Goal: Information Seeking & Learning: Learn about a topic

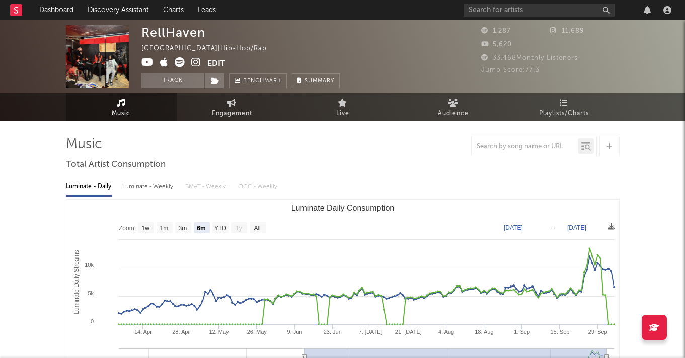
select select "6m"
click at [195, 62] on icon at bounding box center [196, 62] width 10 height 10
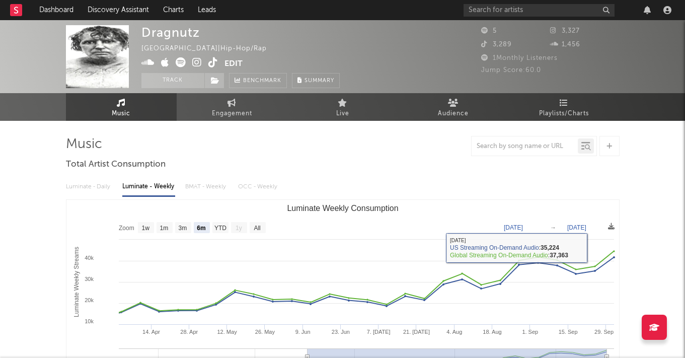
select select "6m"
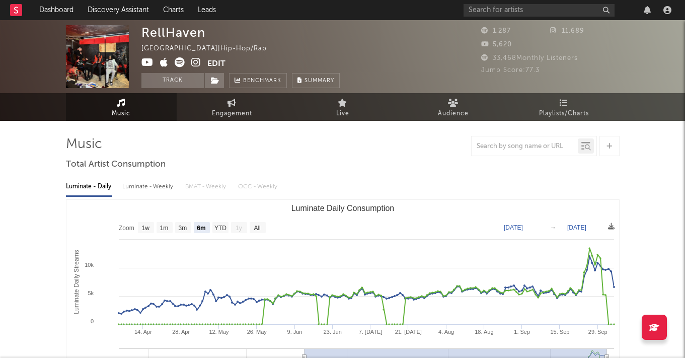
select select "6m"
click at [468, 12] on input "text" at bounding box center [539, 10] width 151 height 13
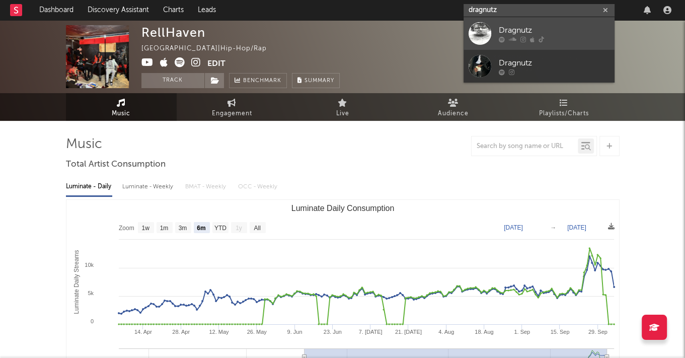
type input "dragnutz"
click at [490, 32] on div at bounding box center [480, 33] width 23 height 23
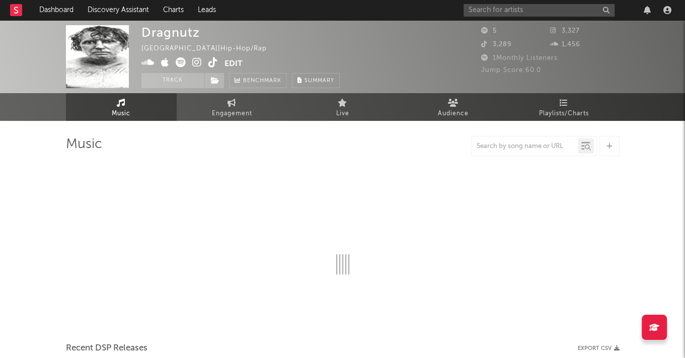
select select "6m"
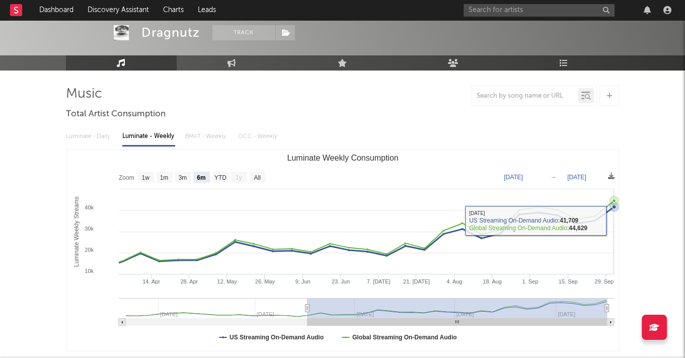
scroll to position [51, 0]
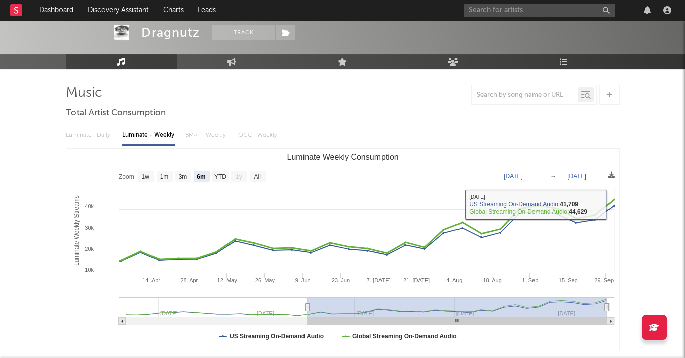
click at [614, 204] on rect "Luminate Weekly Consumption" at bounding box center [342, 248] width 553 height 201
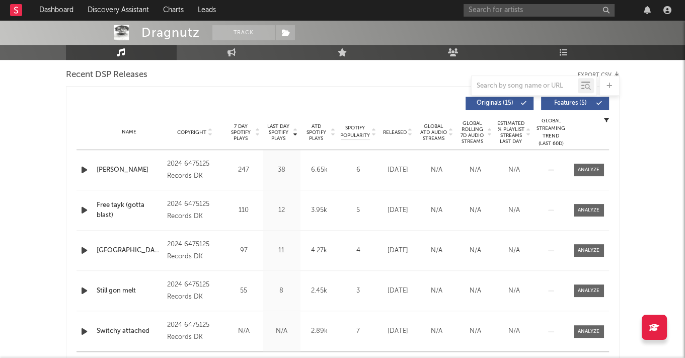
scroll to position [0, 0]
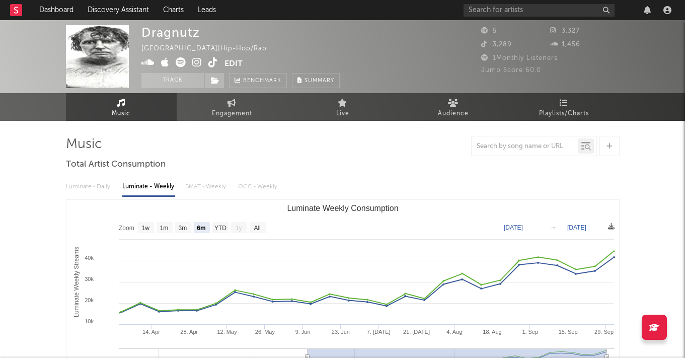
select select "6m"
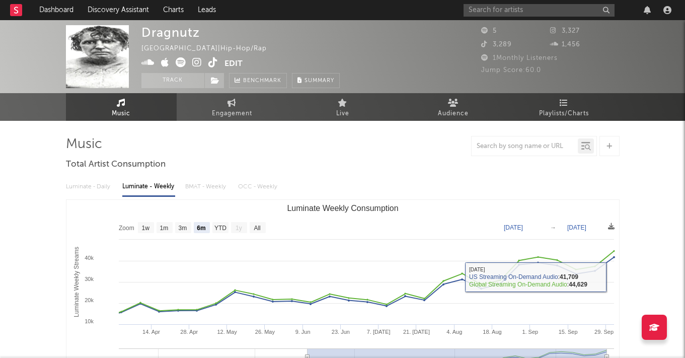
select select "6m"
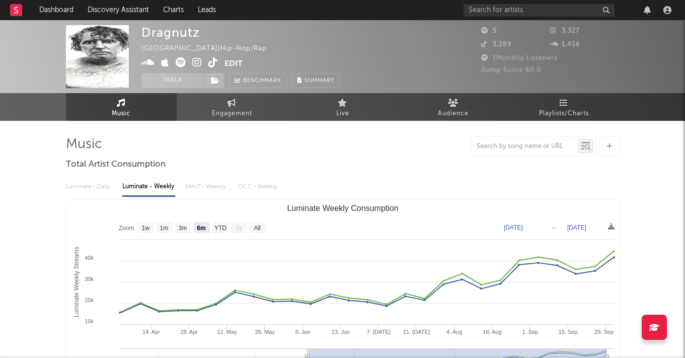
select select "6m"
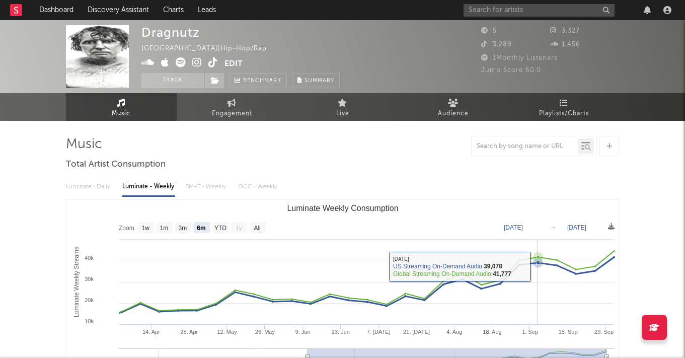
select select "6m"
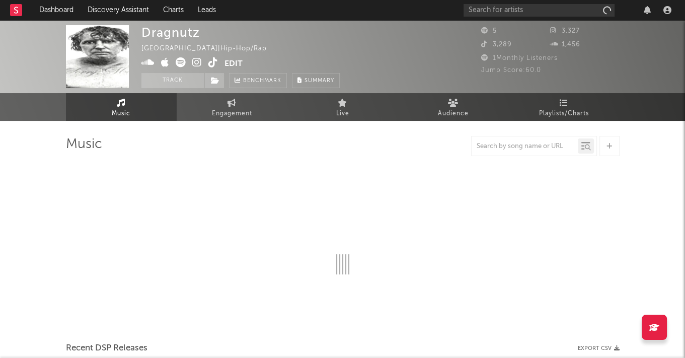
select select "6m"
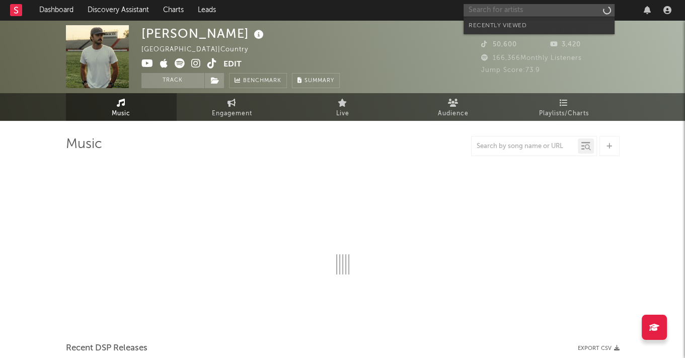
click at [569, 12] on input "text" at bounding box center [539, 10] width 151 height 13
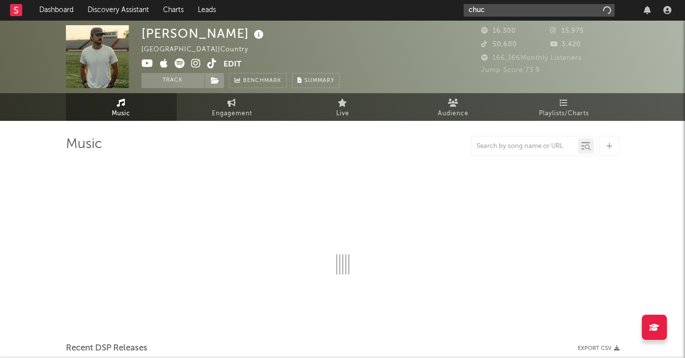
type input "[PERSON_NAME]"
select select "6m"
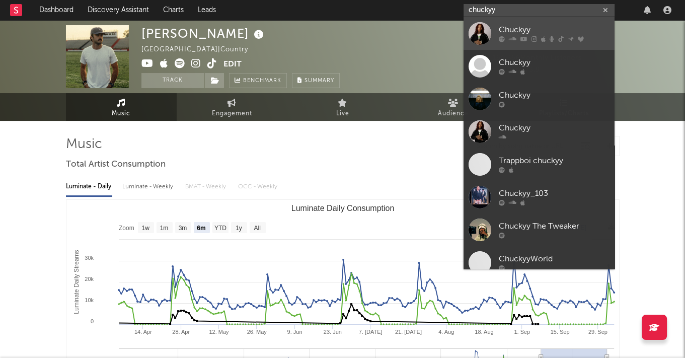
type input "chuckyy"
click at [580, 20] on link "Chuckyy" at bounding box center [539, 33] width 151 height 33
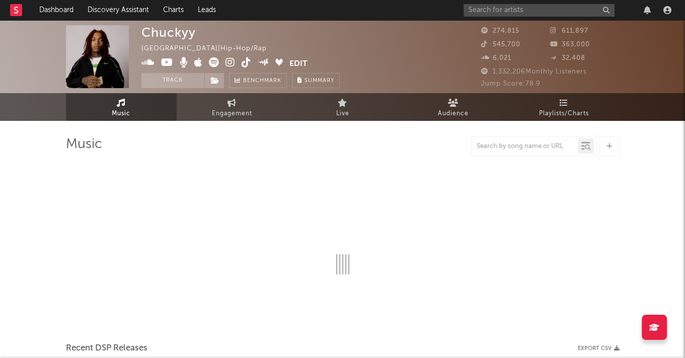
select select "6m"
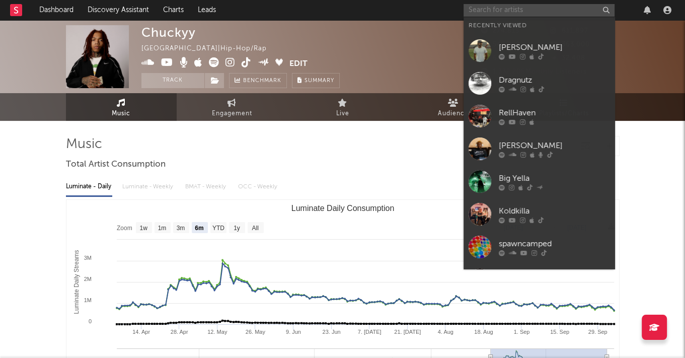
click at [549, 10] on input "text" at bounding box center [539, 10] width 151 height 13
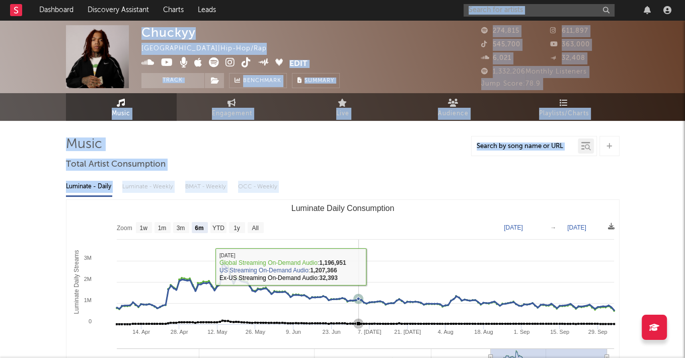
drag, startPoint x: 544, startPoint y: 1, endPoint x: 345, endPoint y: 287, distance: 347.9
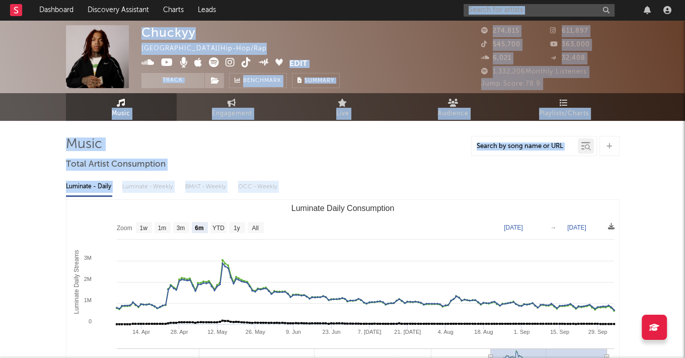
click at [296, 140] on div at bounding box center [343, 146] width 554 height 20
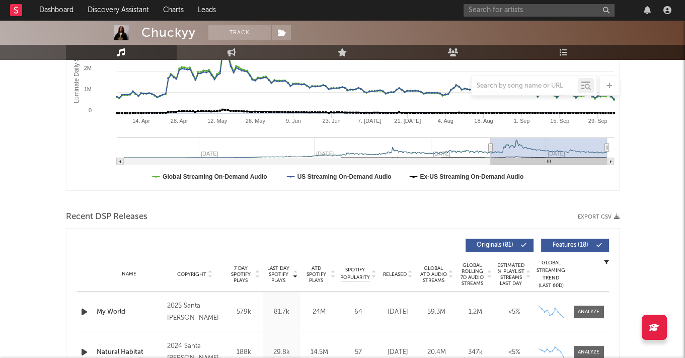
scroll to position [213, 0]
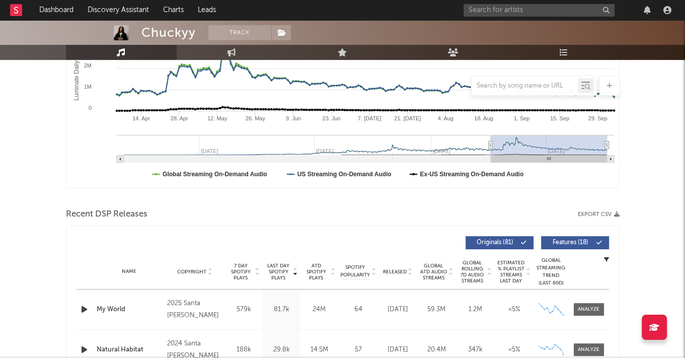
drag, startPoint x: 159, startPoint y: 52, endPoint x: 202, endPoint y: 61, distance: 44.7
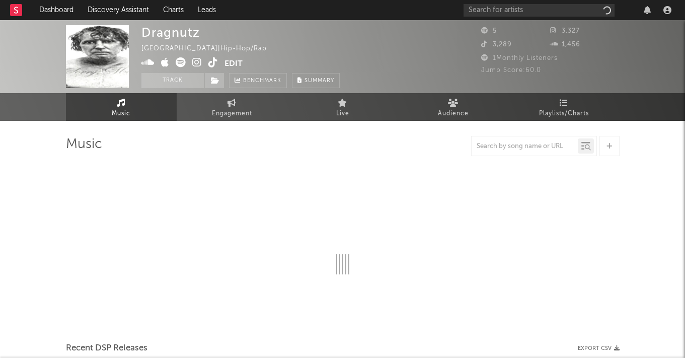
select select "6m"
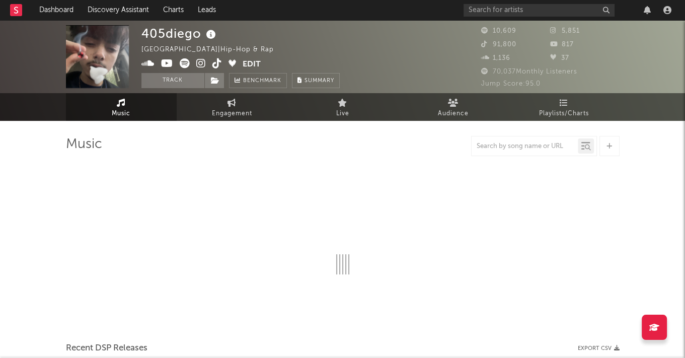
click at [198, 63] on icon at bounding box center [201, 63] width 10 height 10
select select "1w"
